Goal: Check status: Check status

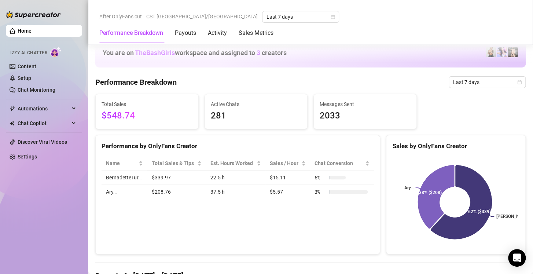
scroll to position [424, 0]
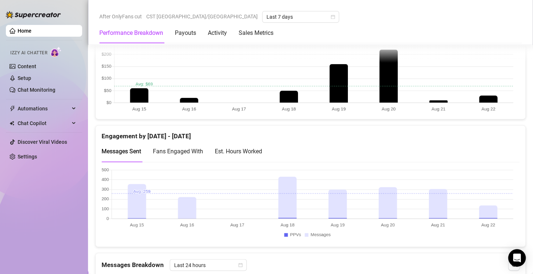
click at [237, 147] on div "Est. Hours Worked" at bounding box center [238, 151] width 47 height 9
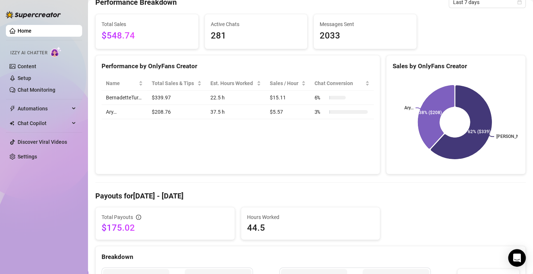
scroll to position [0, 0]
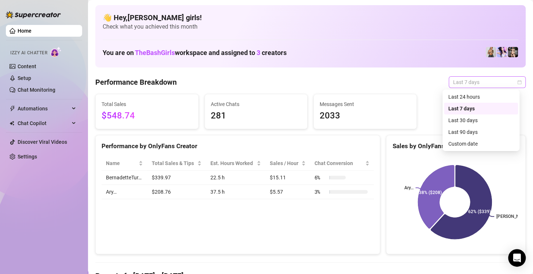
click at [505, 85] on span "Last 7 days" at bounding box center [488, 82] width 68 height 11
click at [469, 143] on div "Custom date" at bounding box center [481, 144] width 65 height 8
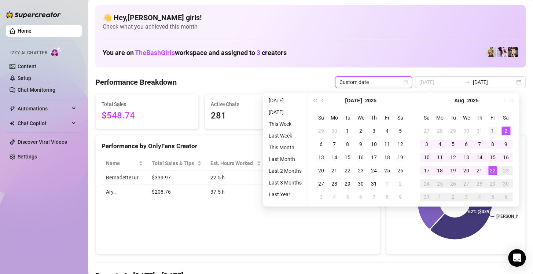
type input "[DATE]"
click at [491, 130] on div "1" at bounding box center [493, 131] width 9 height 9
type input "[DATE]"
click at [494, 169] on div "22" at bounding box center [493, 170] width 9 height 9
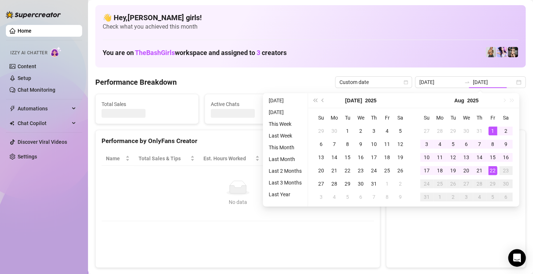
type input "[DATE]"
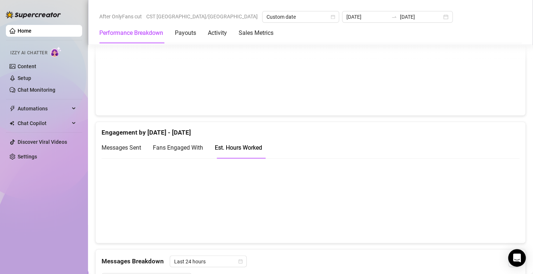
scroll to position [429, 0]
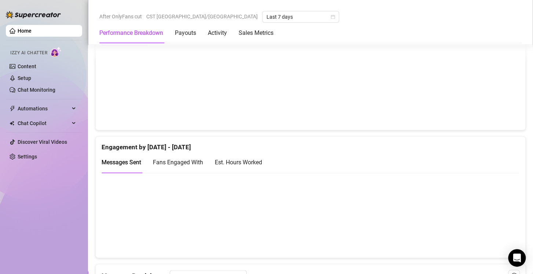
scroll to position [415, 0]
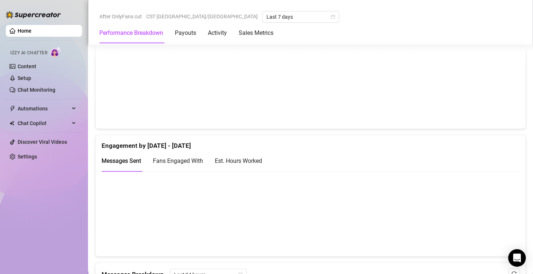
click at [248, 156] on div "Est. Hours Worked" at bounding box center [238, 160] width 47 height 9
